Goal: Use online tool/utility: Utilize a website feature to perform a specific function

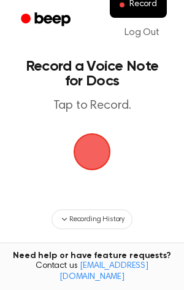
click at [85, 160] on span "button" at bounding box center [92, 151] width 57 height 57
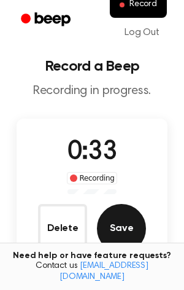
click at [113, 217] on button "Save" at bounding box center [121, 228] width 49 height 49
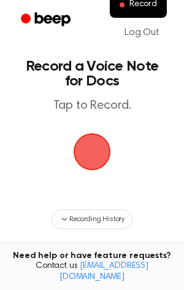
click at [79, 138] on span "button" at bounding box center [92, 151] width 34 height 34
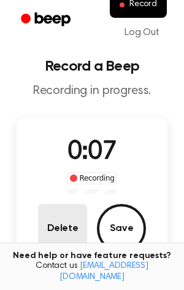
click at [53, 223] on button "Delete" at bounding box center [62, 228] width 49 height 49
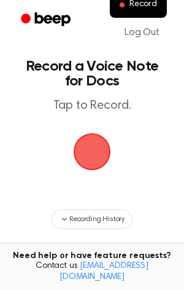
click at [85, 161] on span "button" at bounding box center [92, 151] width 37 height 37
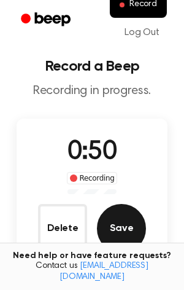
click at [134, 234] on button "Save" at bounding box center [121, 228] width 49 height 49
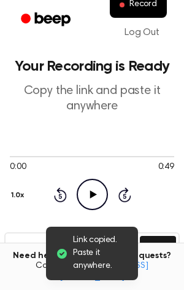
click at [92, 190] on icon "Play Audio" at bounding box center [92, 194] width 31 height 31
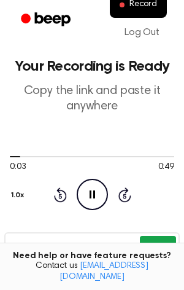
click at [152, 243] on button "Copy" at bounding box center [158, 247] width 36 height 23
